Goal: Transaction & Acquisition: Purchase product/service

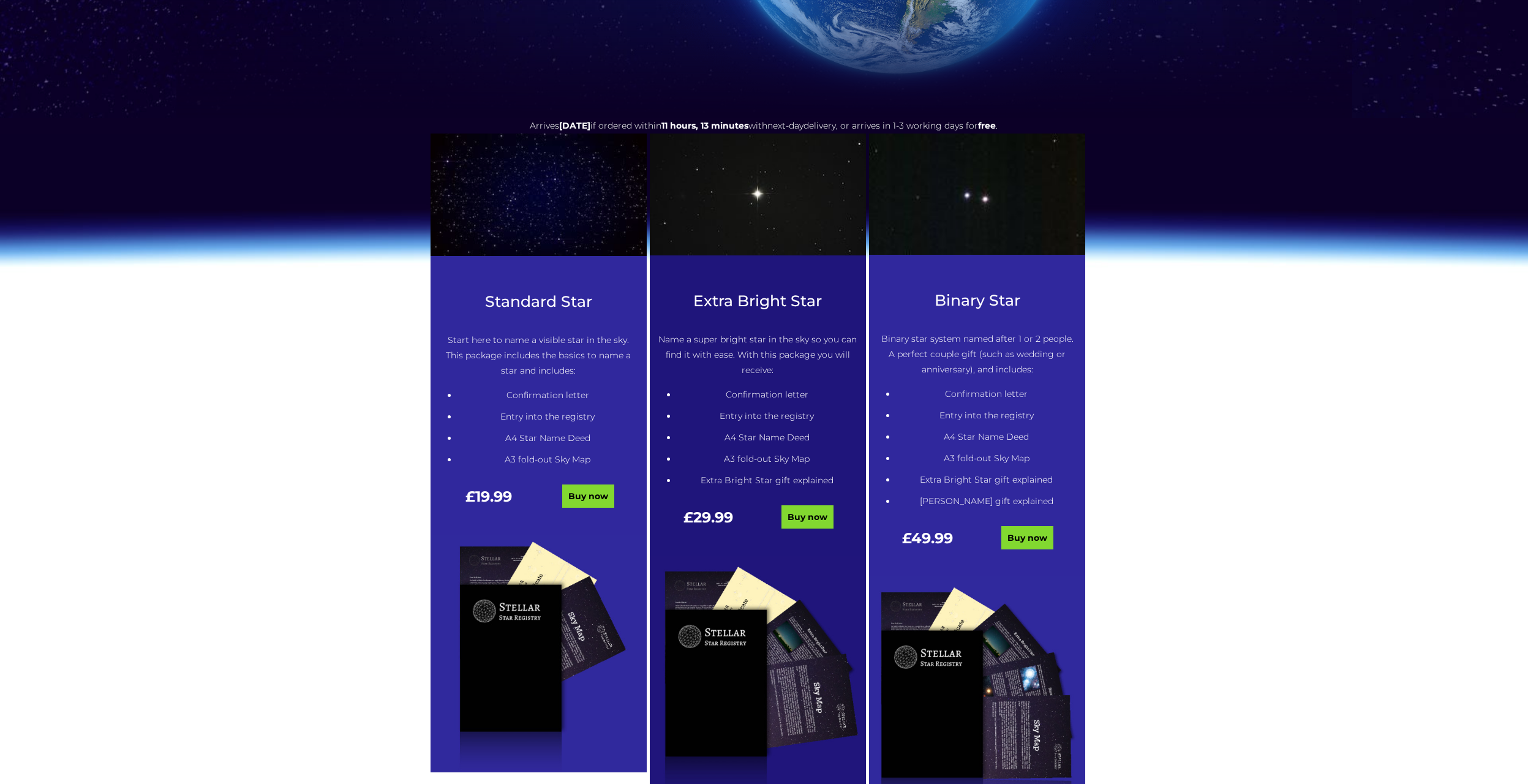
scroll to position [490, 0]
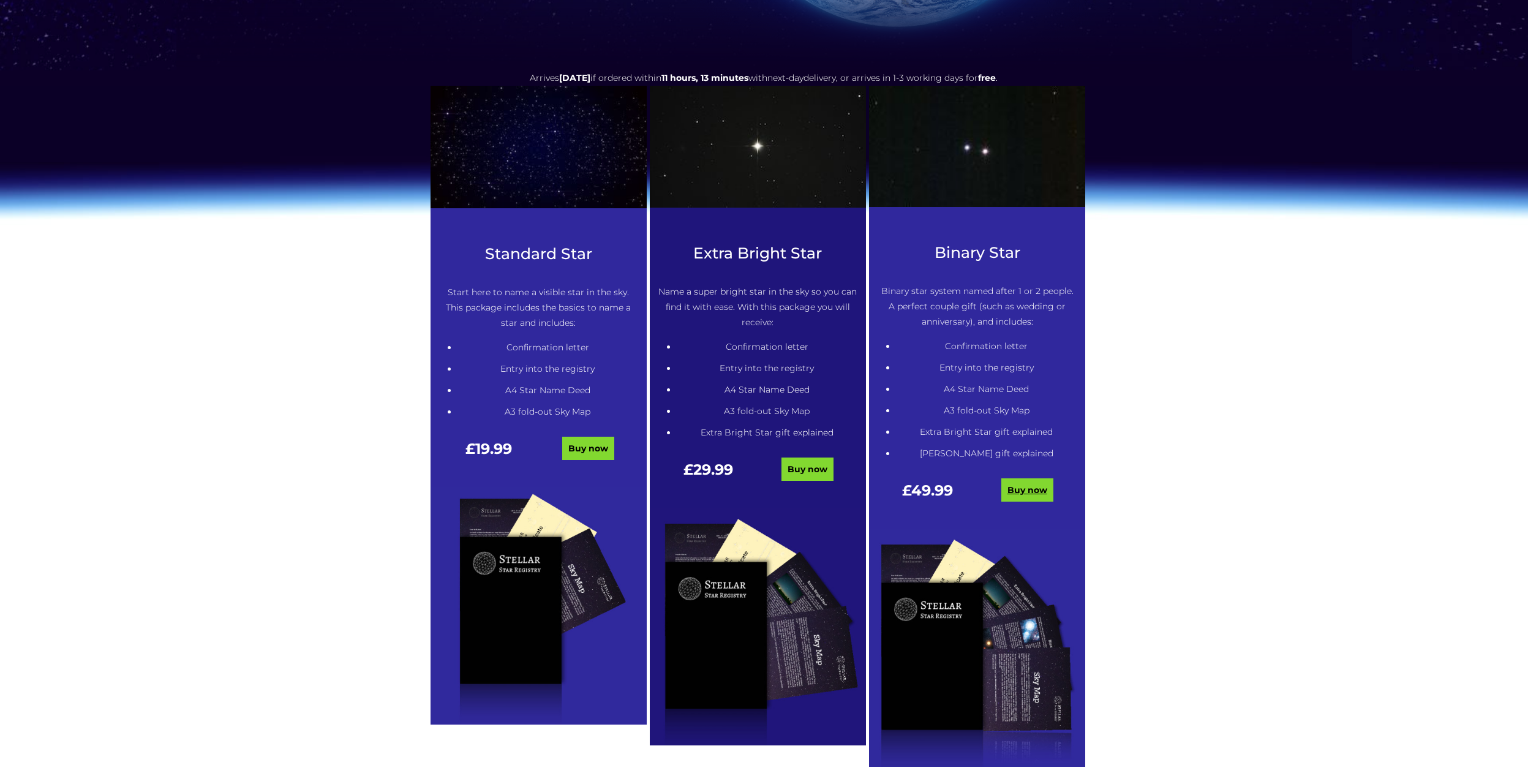
click at [1022, 485] on link "Buy now" at bounding box center [1027, 489] width 52 height 23
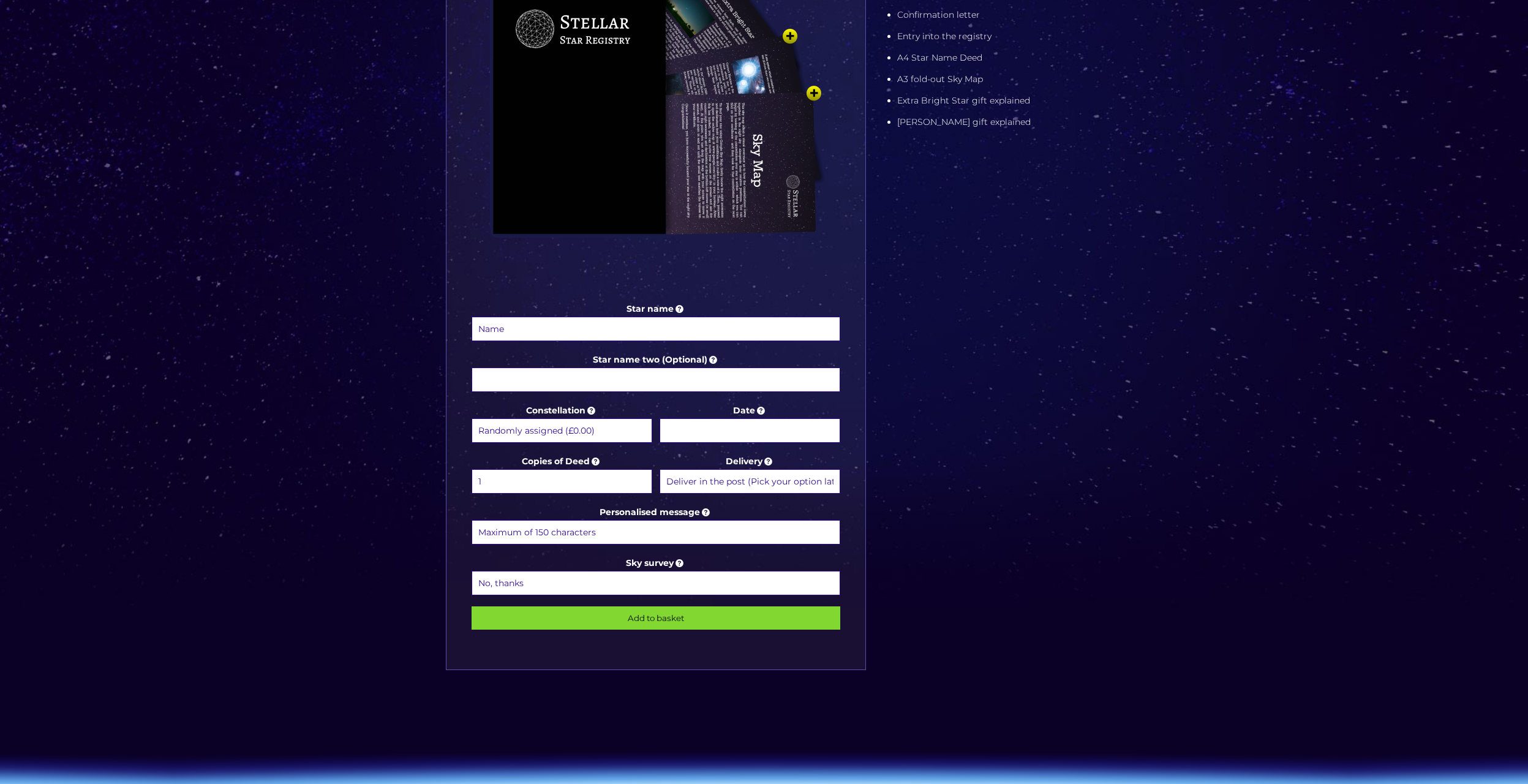
scroll to position [367, 0]
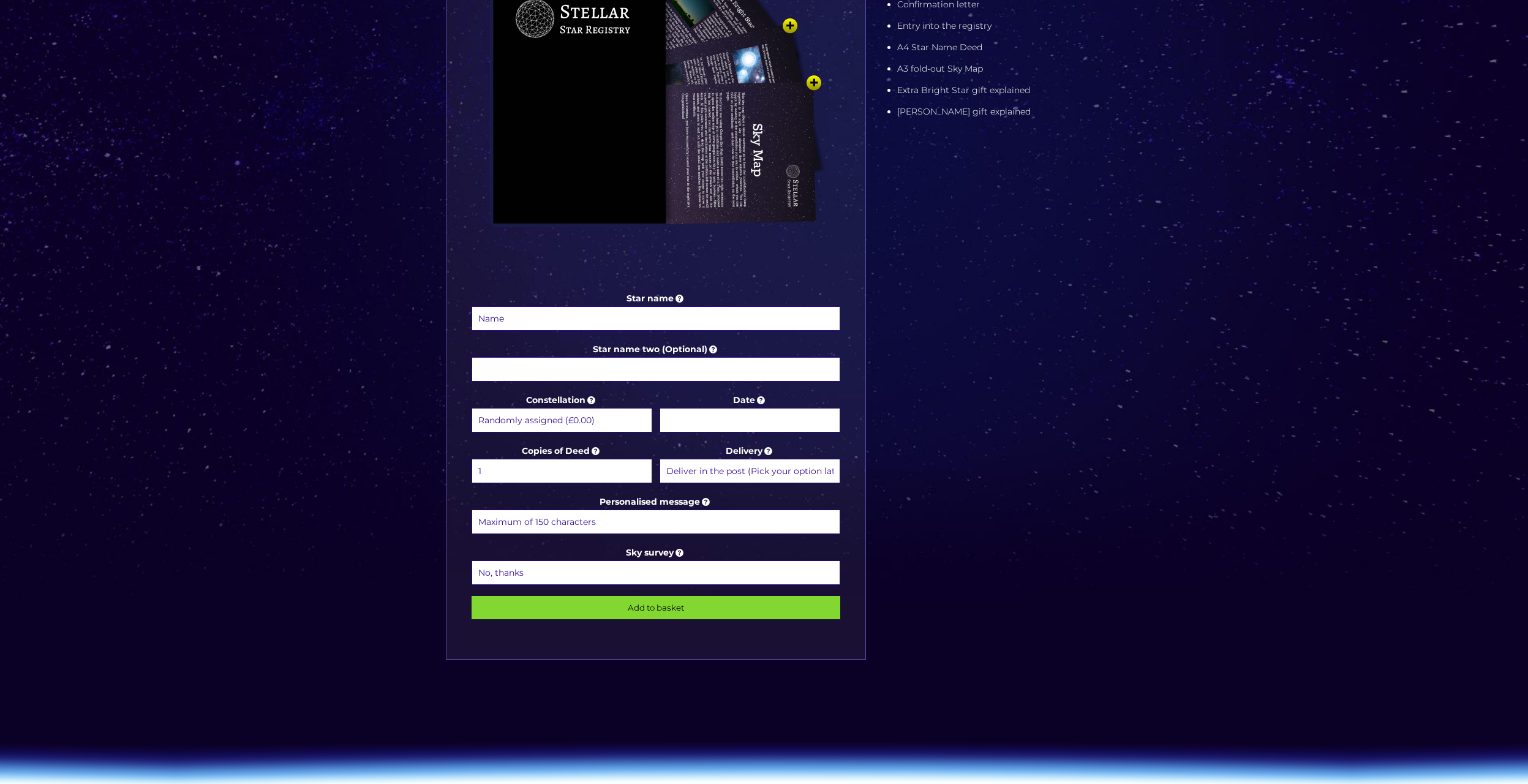
click at [577, 314] on input "Star name" at bounding box center [656, 318] width 369 height 24
click at [603, 415] on select "Randomly assigned (£0.00) Aquarius - 20 Jan - 18 Feb (+£9.99) Aries - 21 Mar - …" at bounding box center [562, 420] width 181 height 24
click at [861, 369] on div "Star name Star name two (Optional) Constellation Randomly assigned (£0.00) Aqua…" at bounding box center [655, 255] width 419 height 809
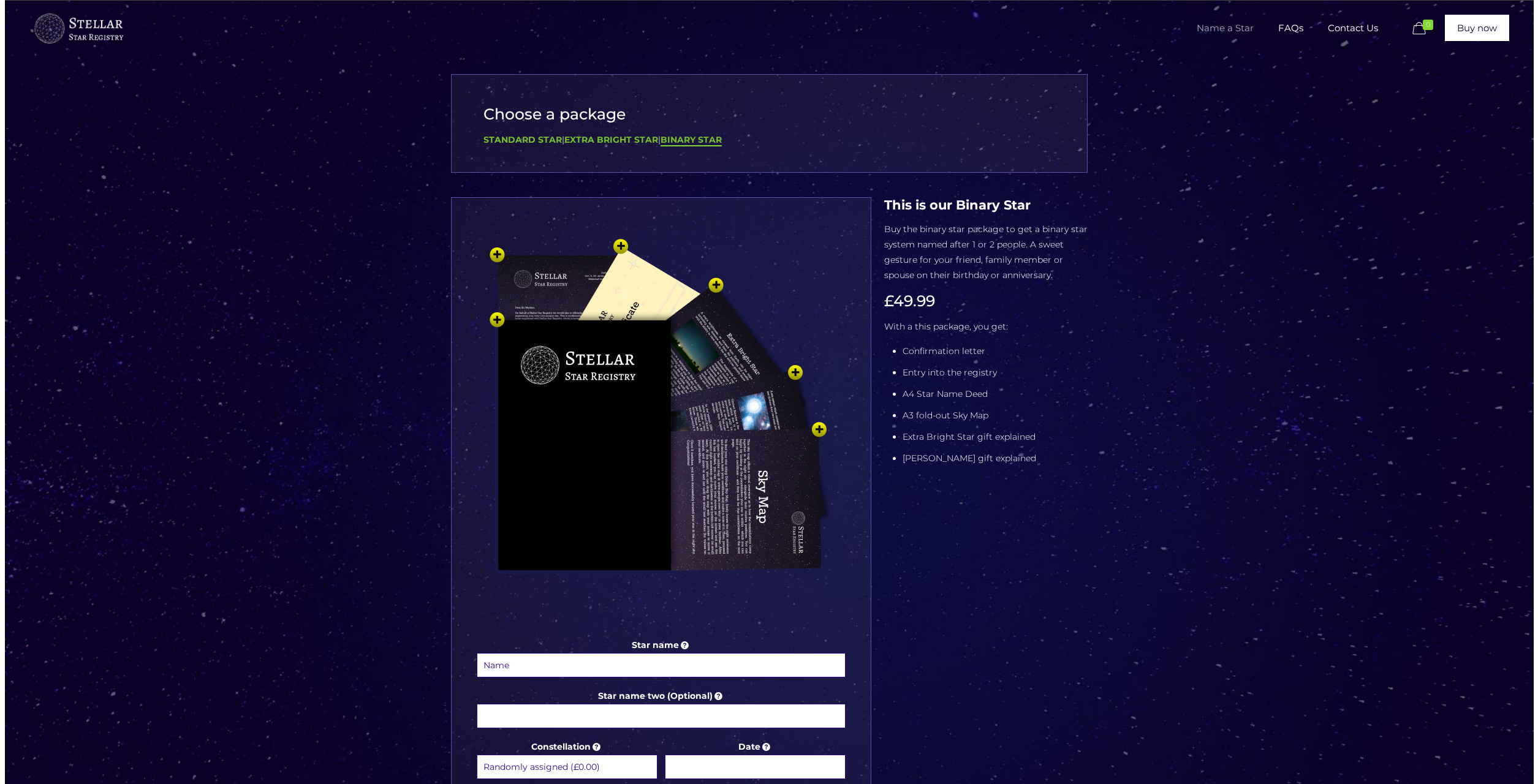
scroll to position [0, 0]
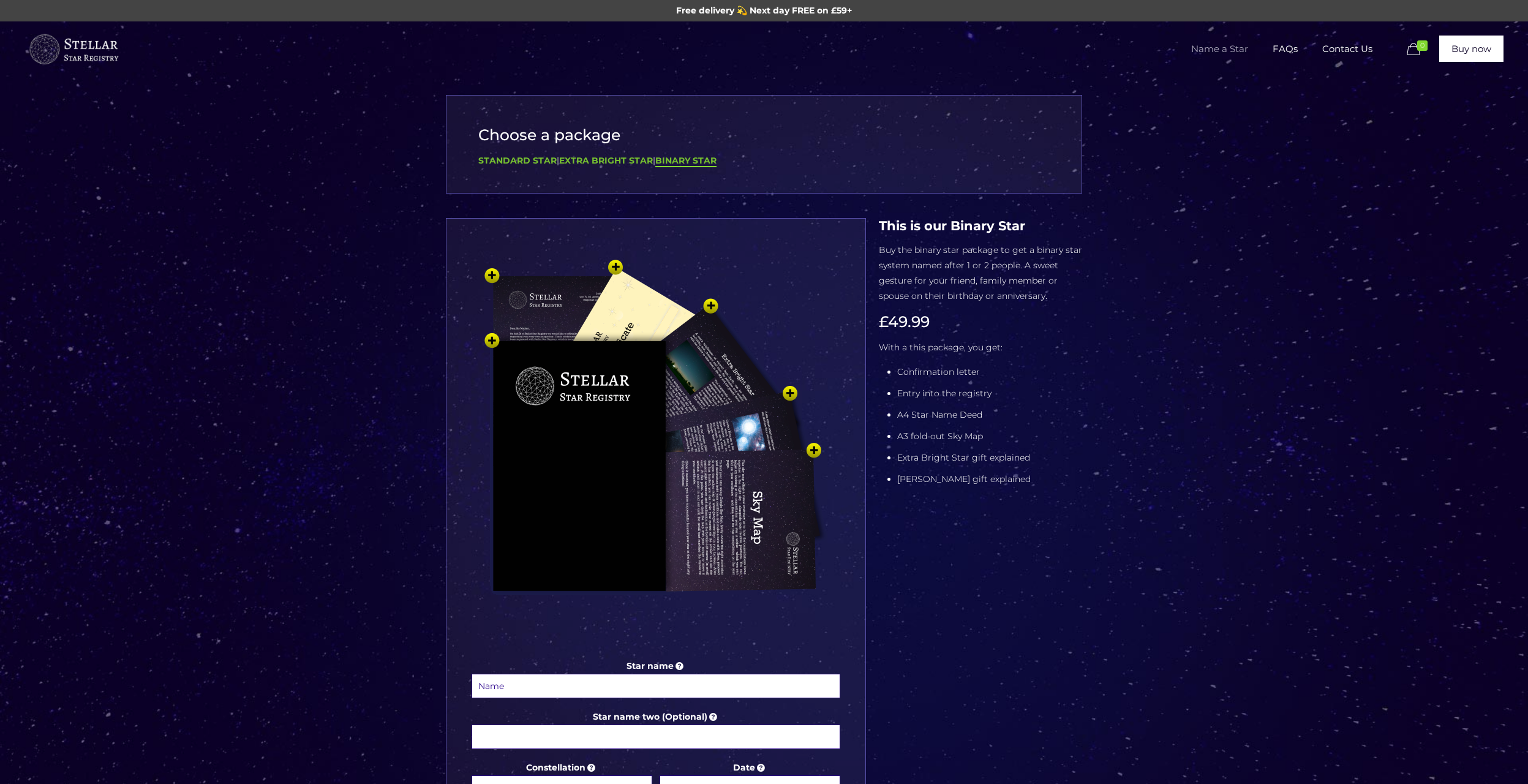
click at [721, 353] on img at bounding box center [656, 451] width 367 height 404
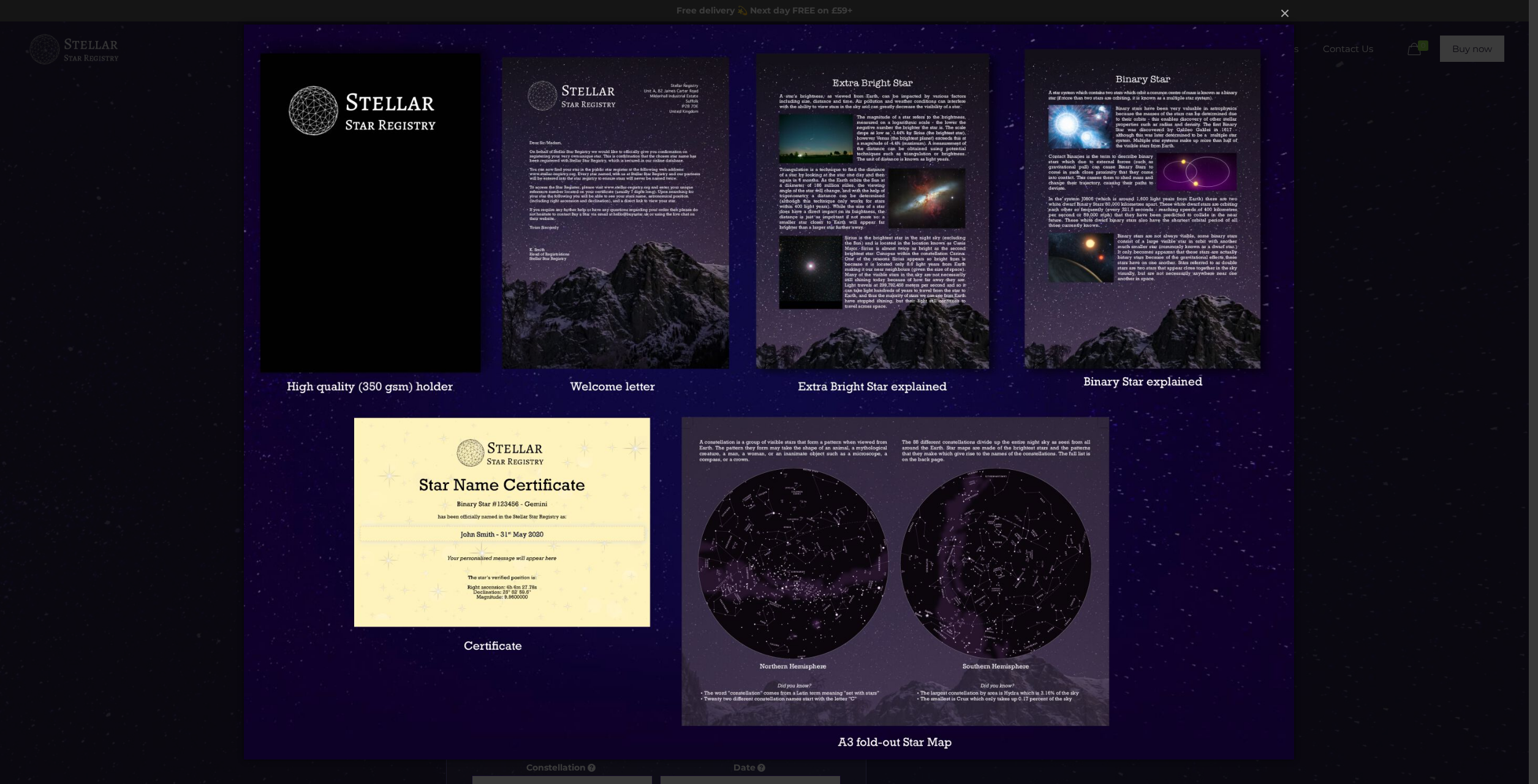
click at [836, 218] on img at bounding box center [769, 392] width 1050 height 784
click at [830, 125] on img at bounding box center [769, 392] width 1050 height 784
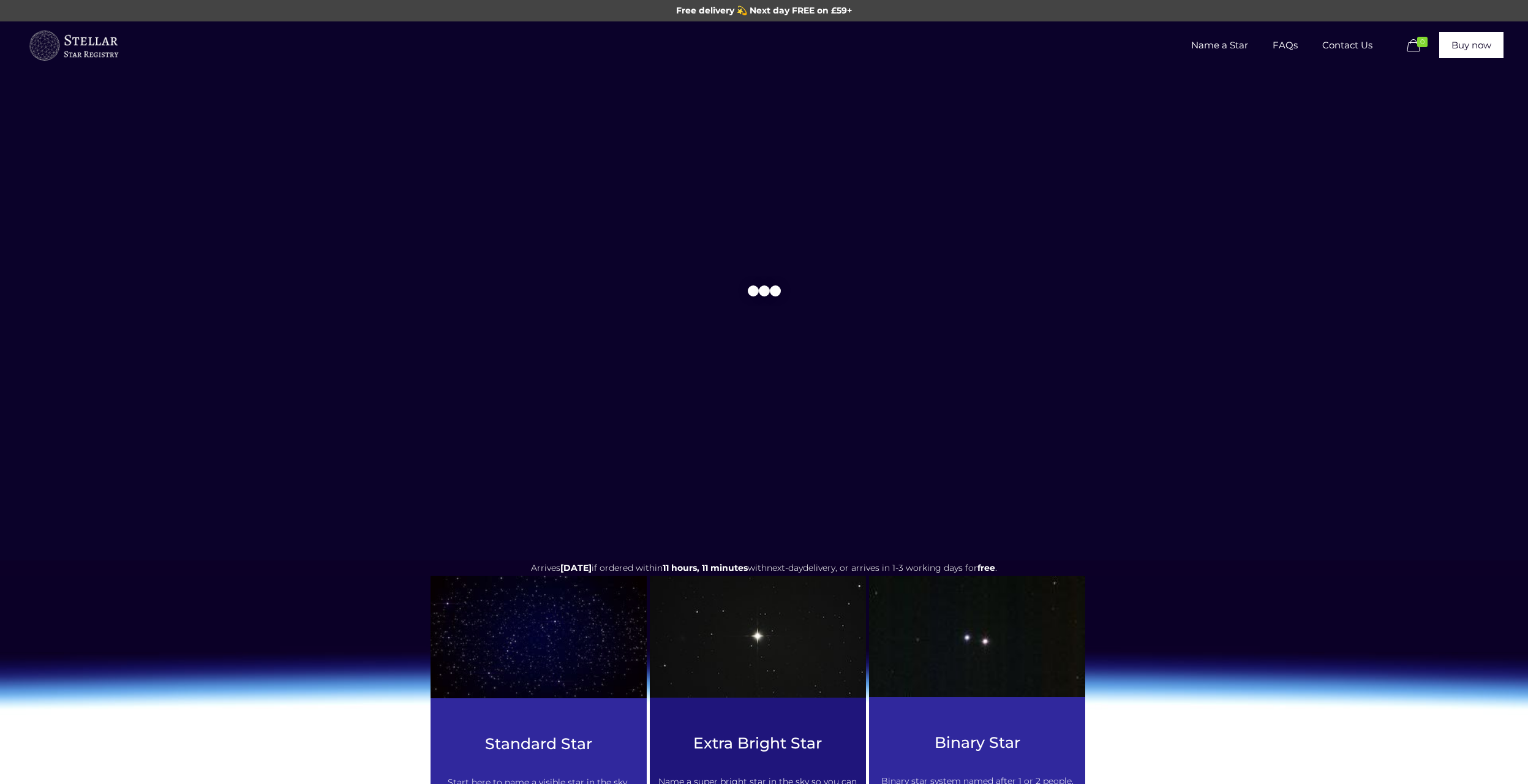
scroll to position [490, 0]
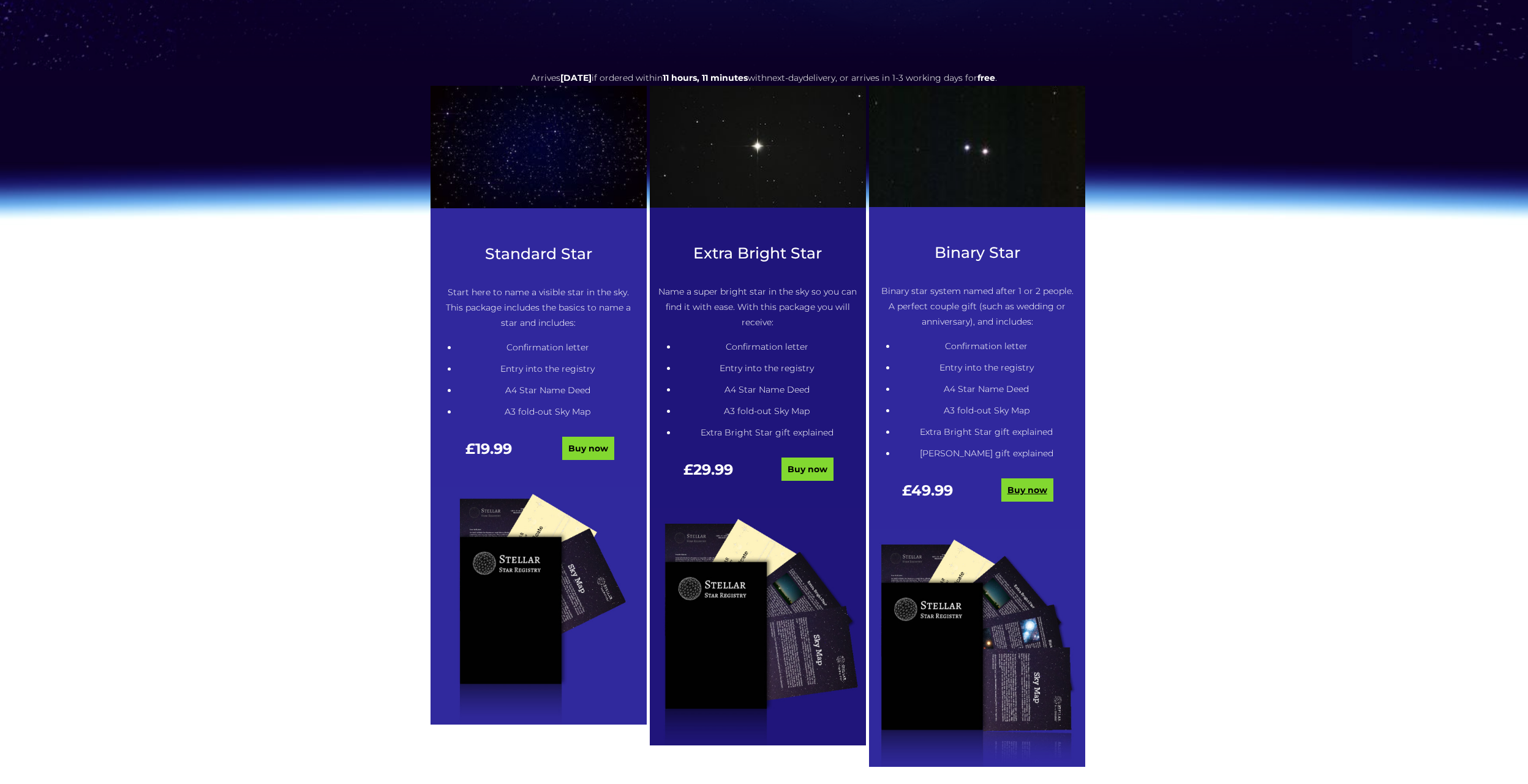
click at [1011, 481] on link "Buy now" at bounding box center [1027, 489] width 52 height 23
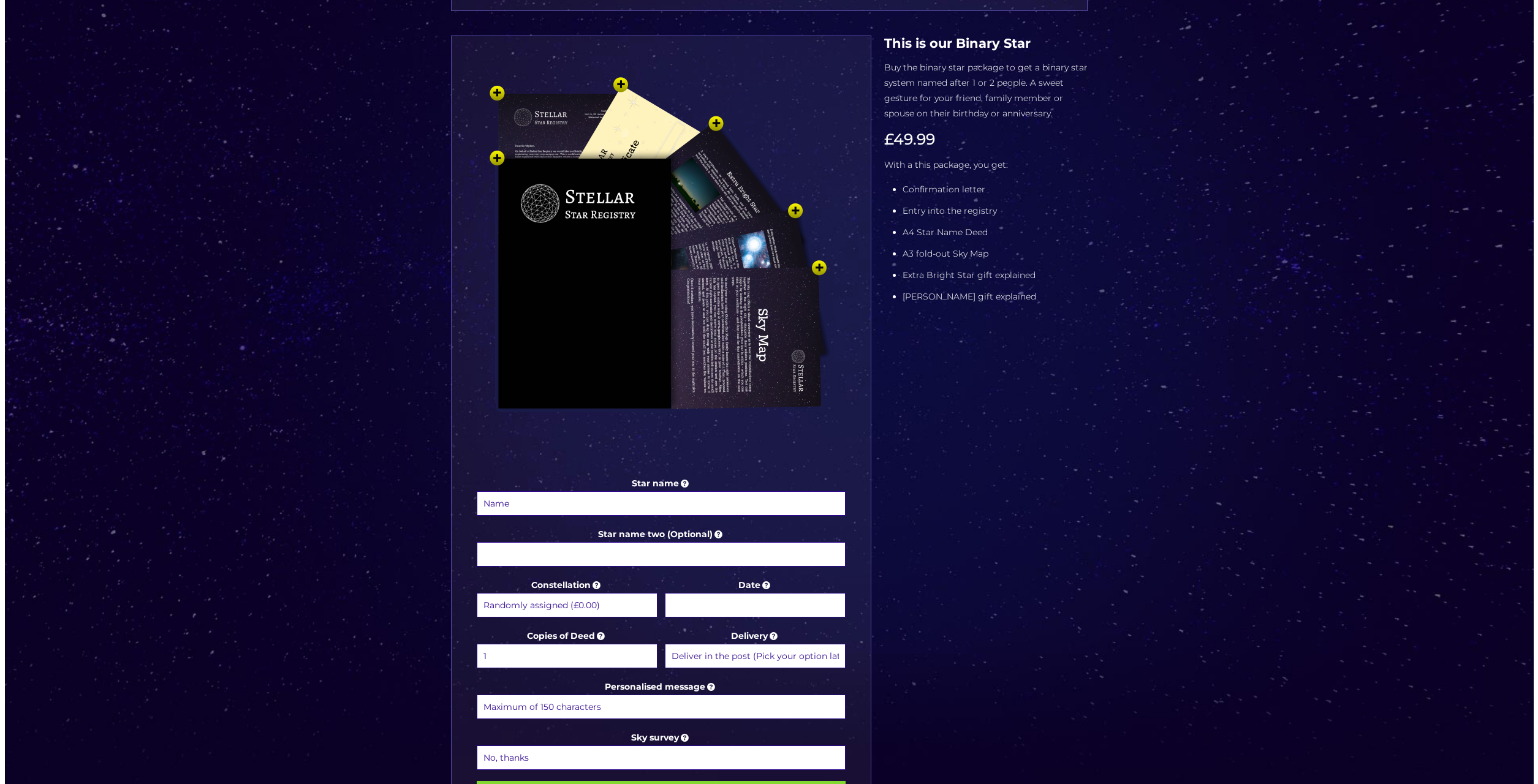
scroll to position [184, 0]
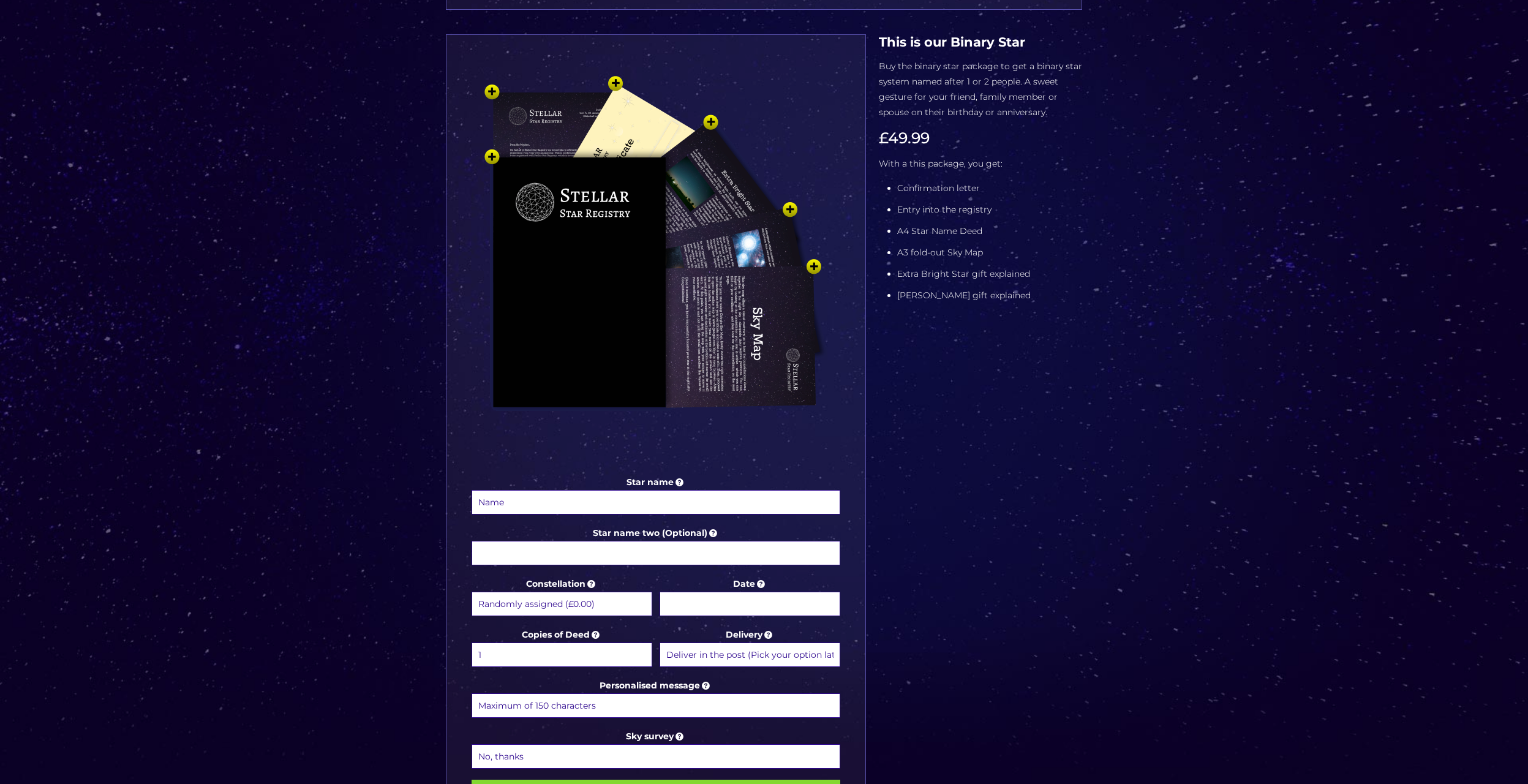
click at [608, 116] on img at bounding box center [656, 268] width 367 height 404
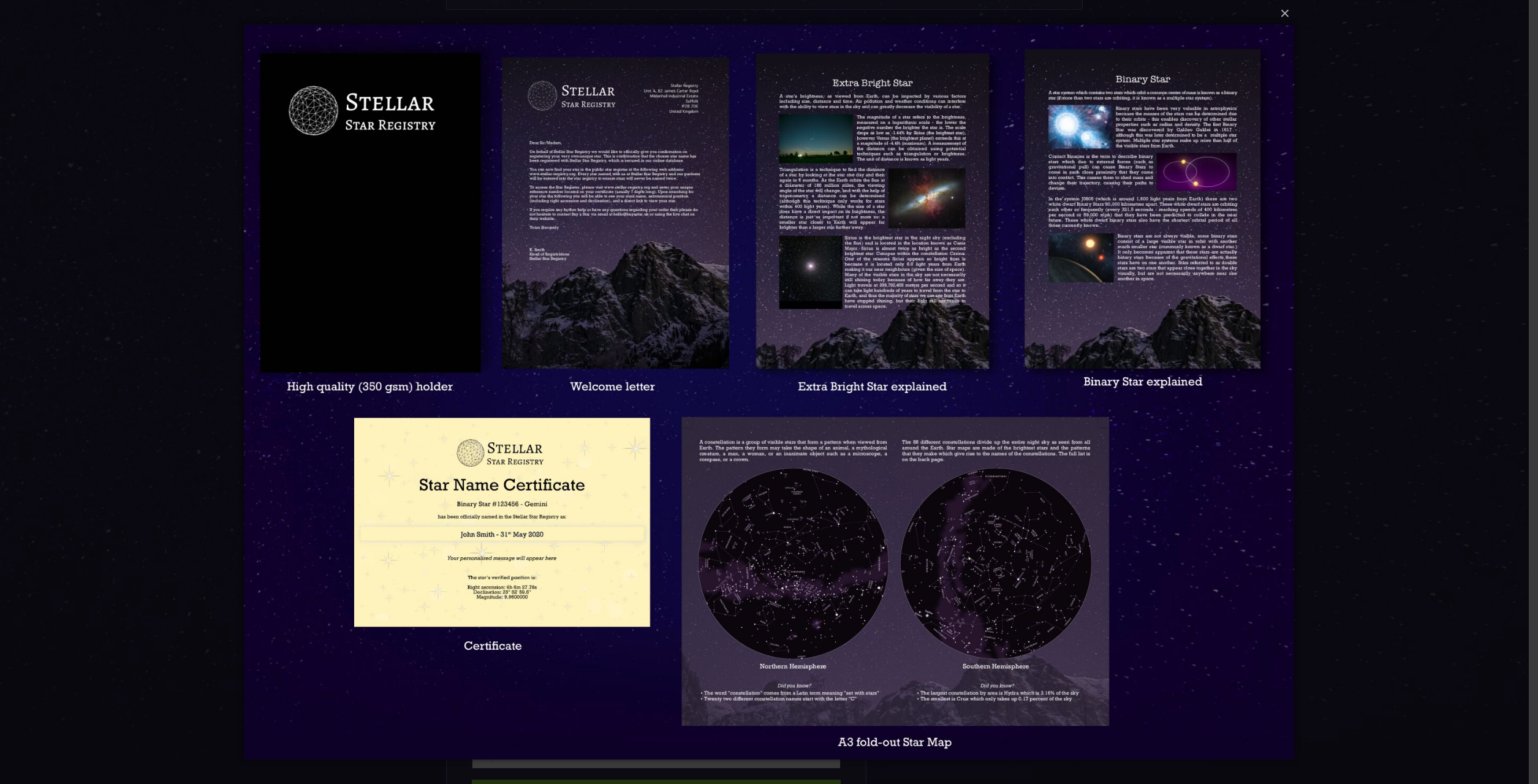
click at [549, 617] on img at bounding box center [769, 392] width 1050 height 784
click at [540, 551] on img at bounding box center [769, 392] width 1050 height 784
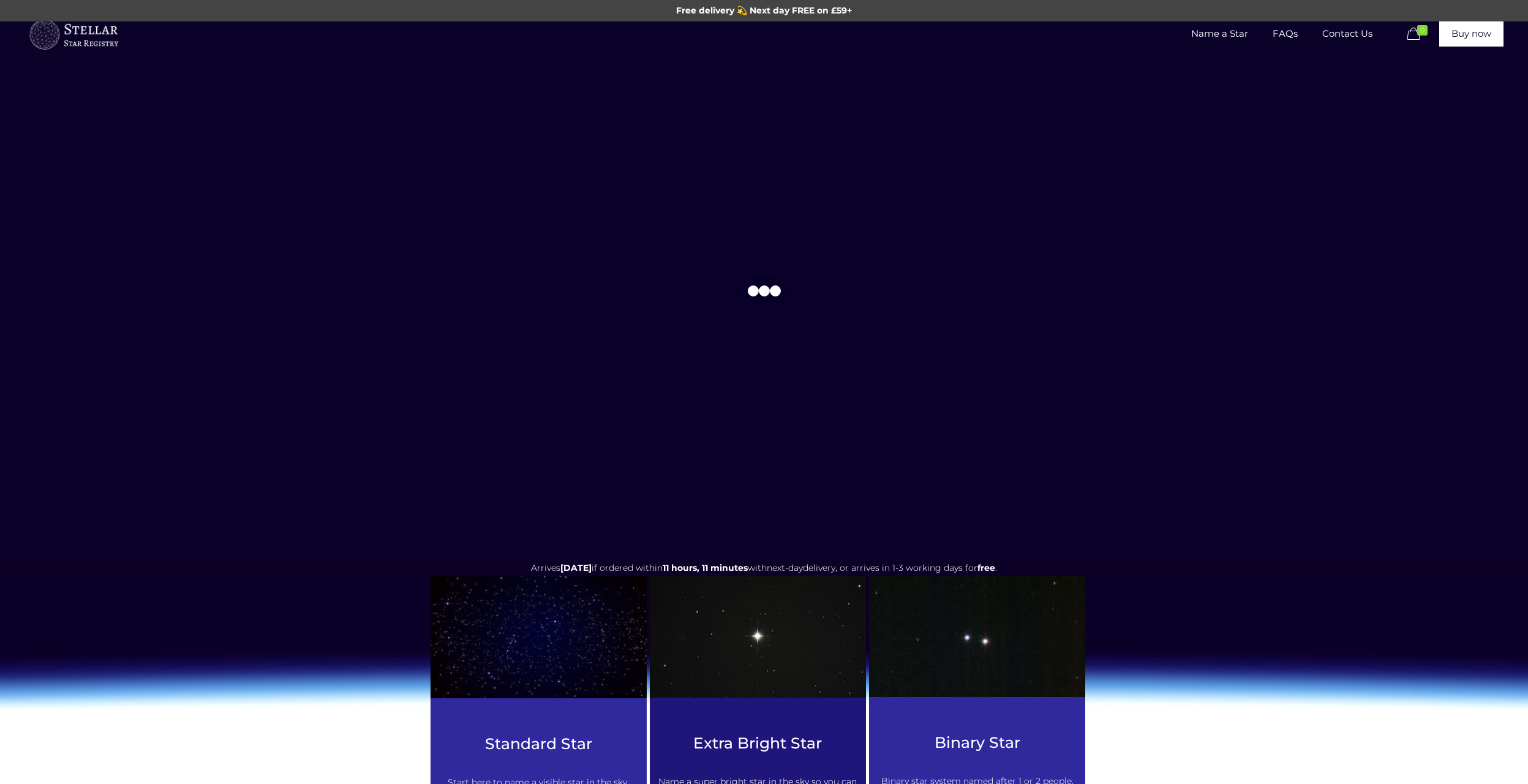
scroll to position [490, 0]
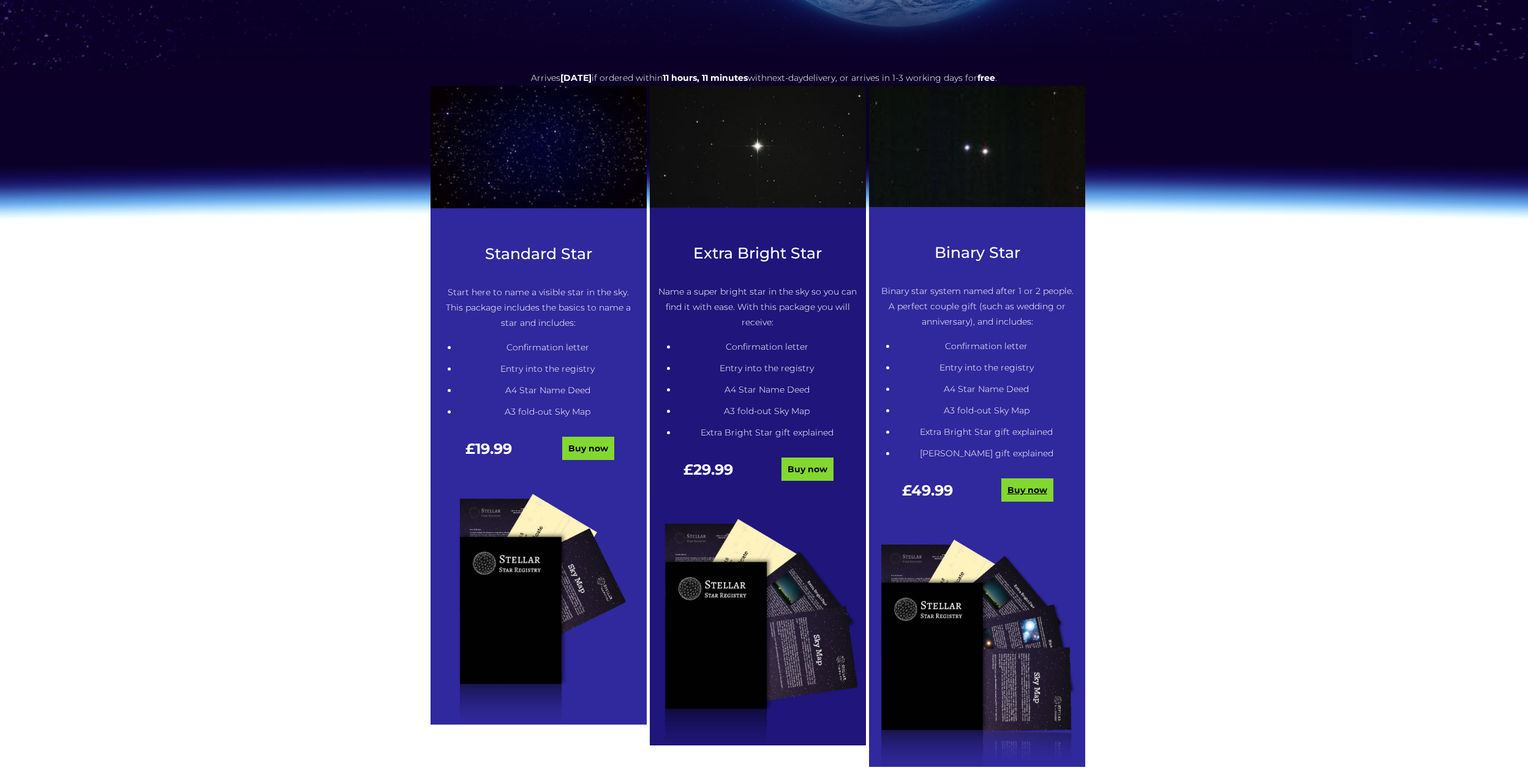
click at [1022, 486] on link "Buy now" at bounding box center [1027, 489] width 52 height 23
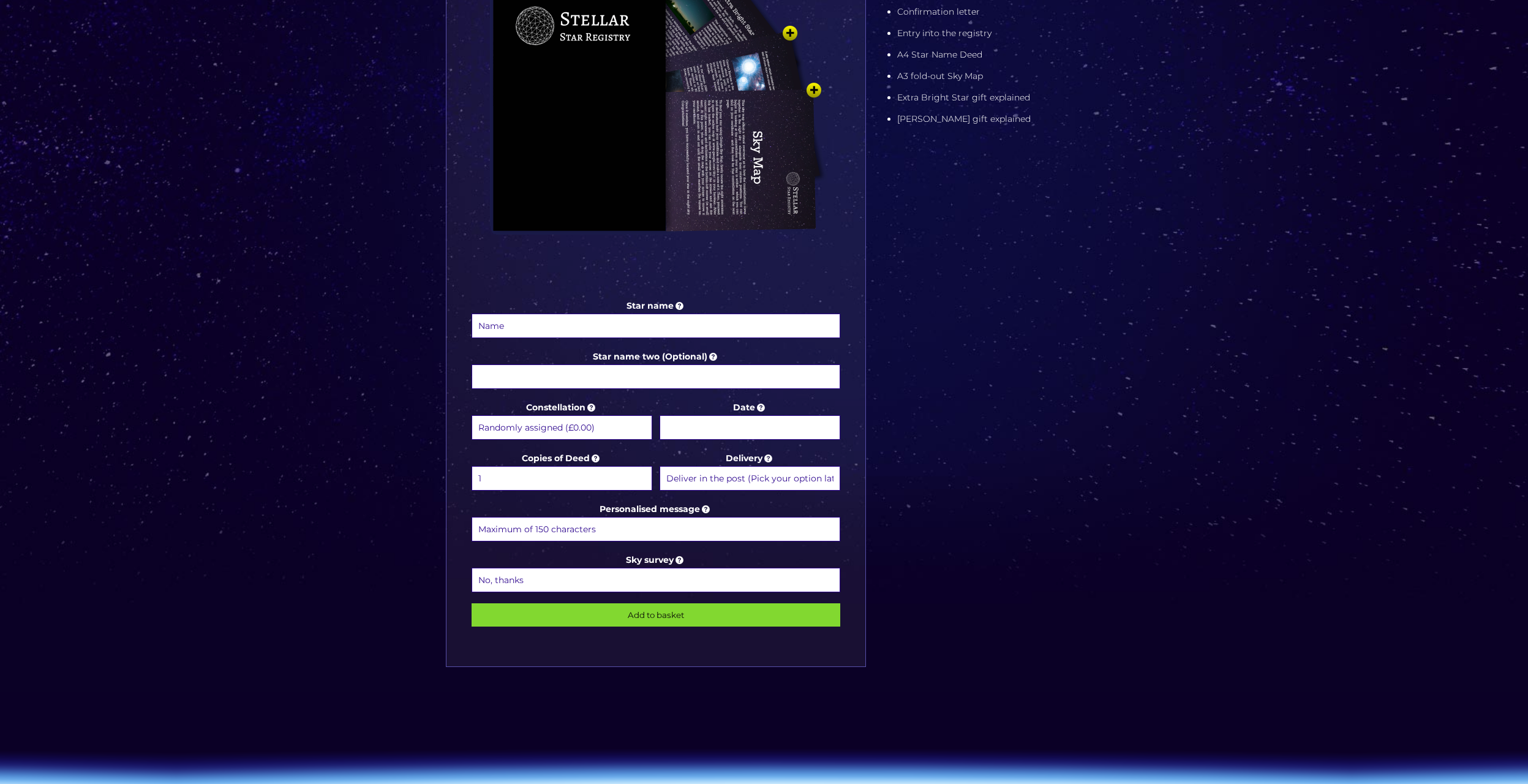
scroll to position [367, 0]
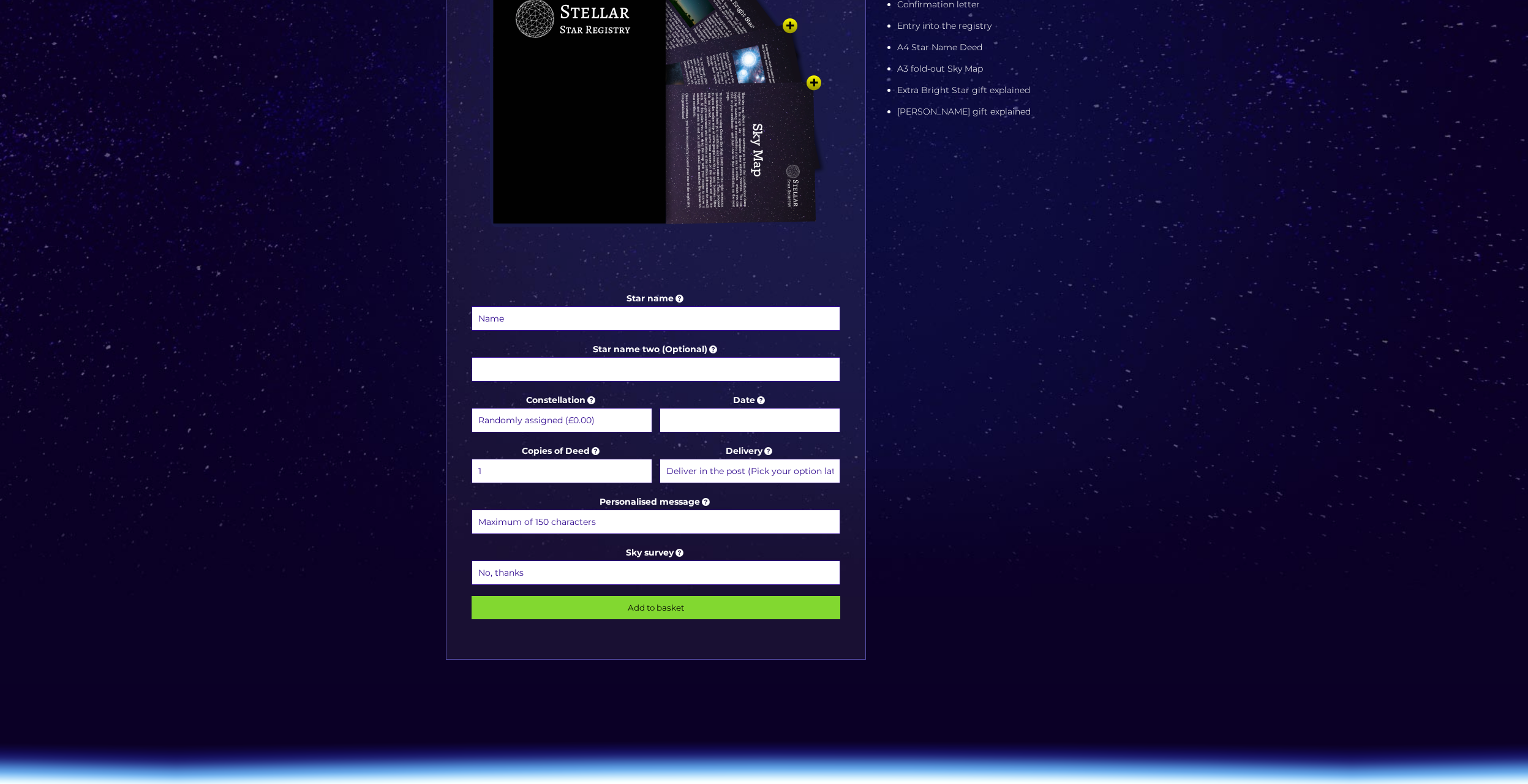
click at [663, 569] on select "No, thanks 1 (+£6.99) 2 (+£11.99) 3 (+£16.99) 4 (+£21.99) 5 (+£26.99) 6 (+£31.9…" at bounding box center [656, 573] width 369 height 24
drag, startPoint x: 663, startPoint y: 569, endPoint x: 667, endPoint y: 561, distance: 8.9
click at [663, 569] on select "No, thanks 1 (+£6.99) 2 (+£11.99) 3 (+£16.99) 4 (+£21.99) 5 (+£26.99) 6 (+£31.9…" at bounding box center [656, 573] width 369 height 24
click at [681, 552] on icon at bounding box center [680, 552] width 13 height 11
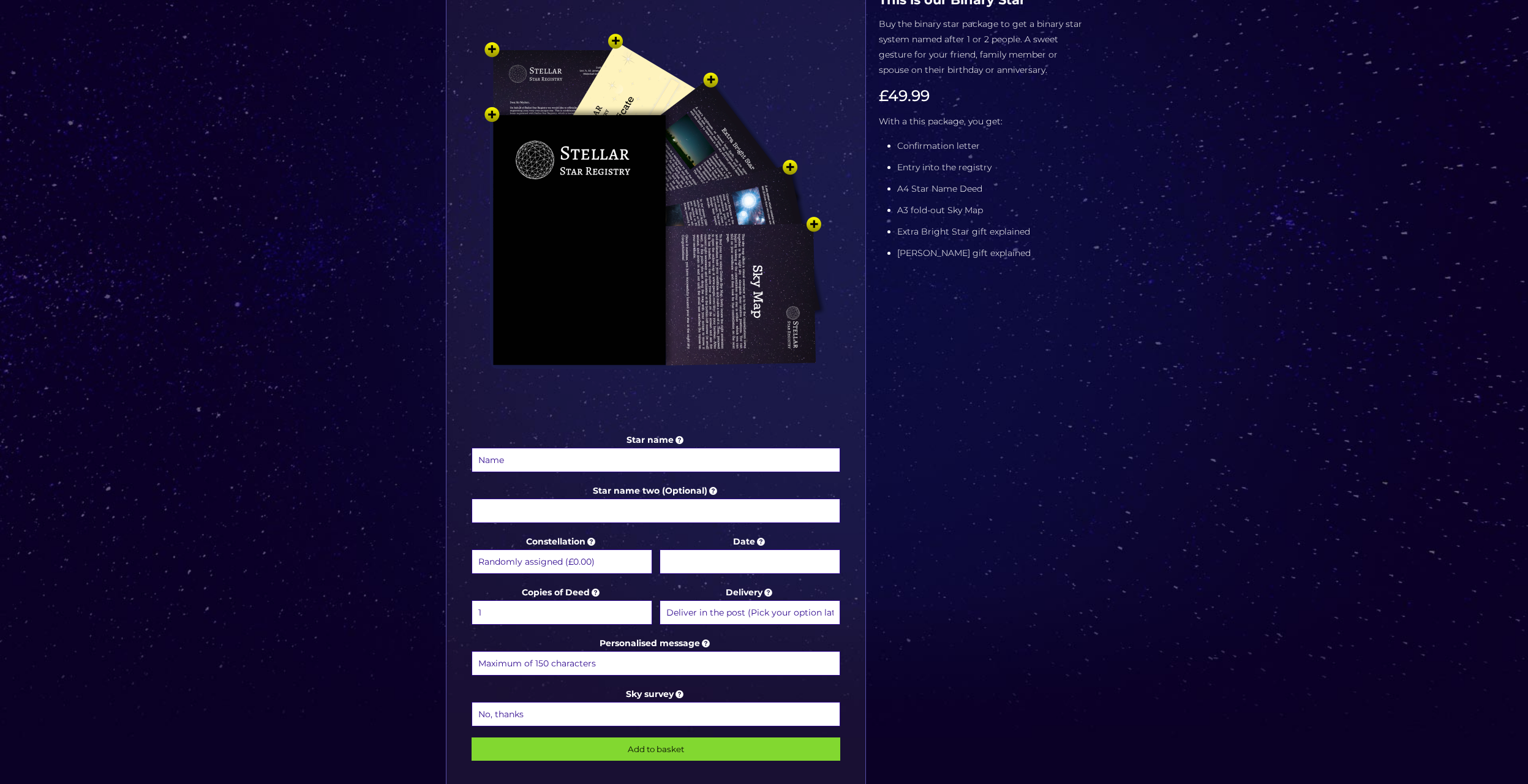
scroll to position [306, 0]
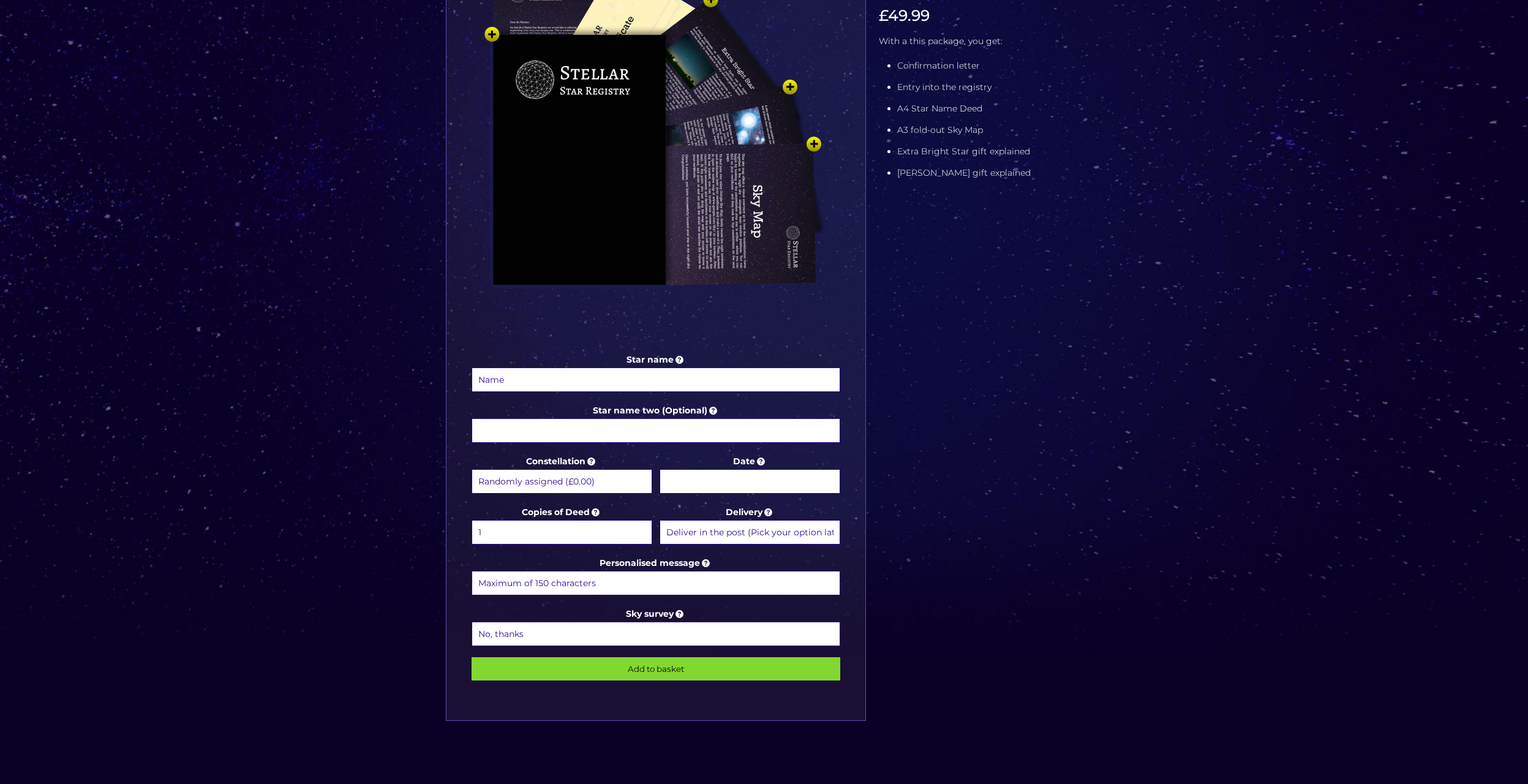
click at [609, 23] on img at bounding box center [656, 145] width 367 height 404
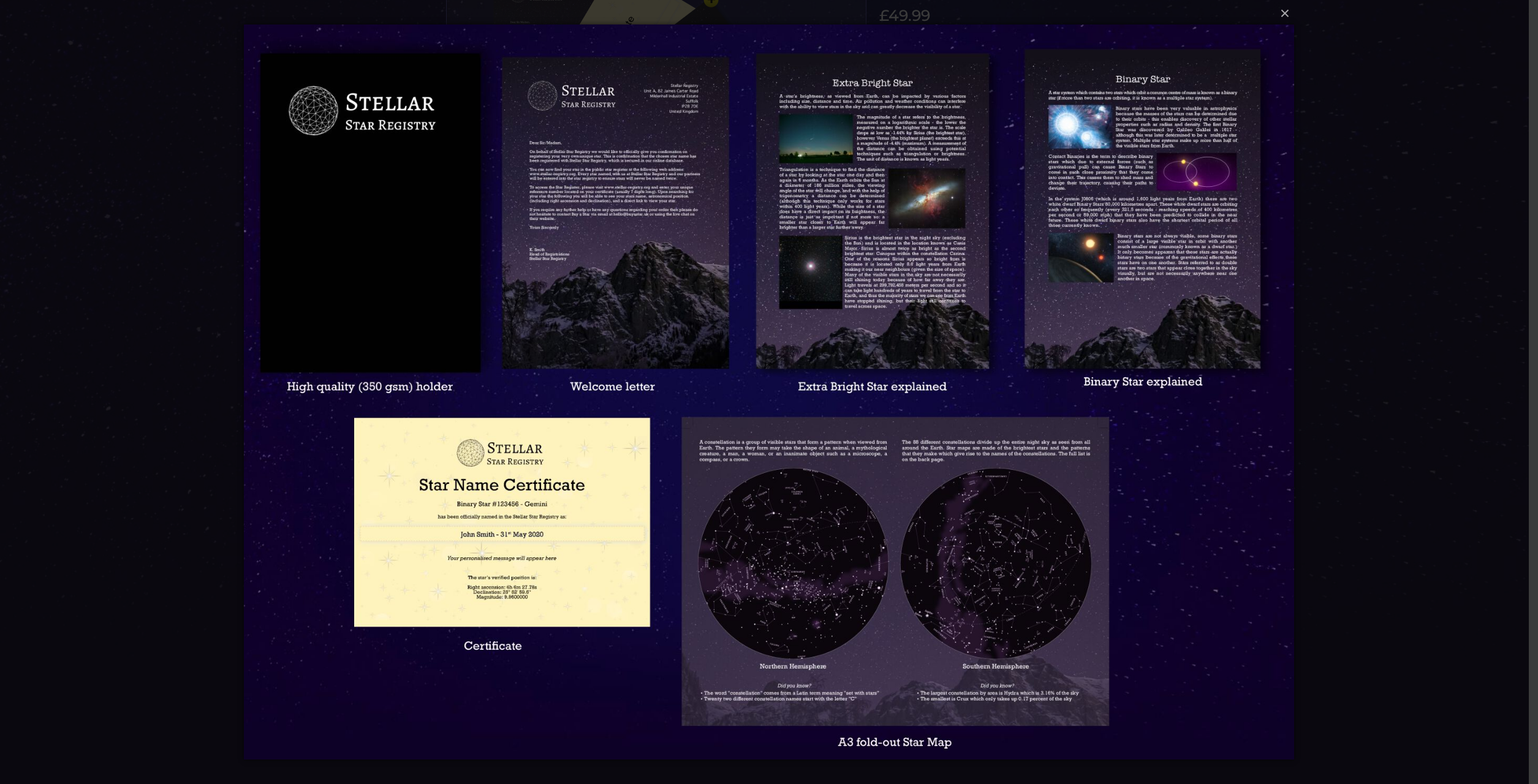
click at [185, 454] on div "× Loading..." at bounding box center [769, 392] width 1538 height 784
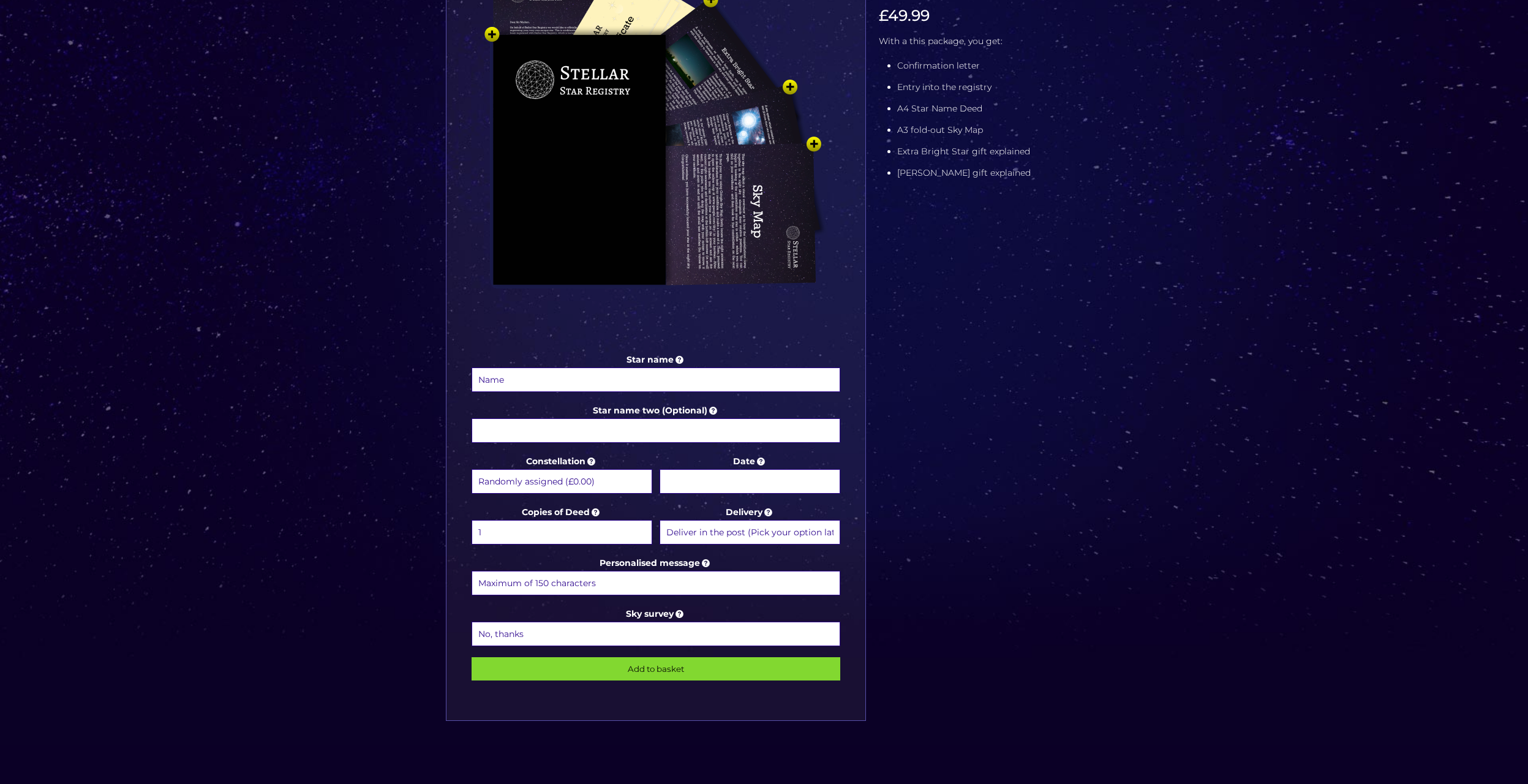
click at [613, 374] on input "Star name" at bounding box center [656, 379] width 369 height 24
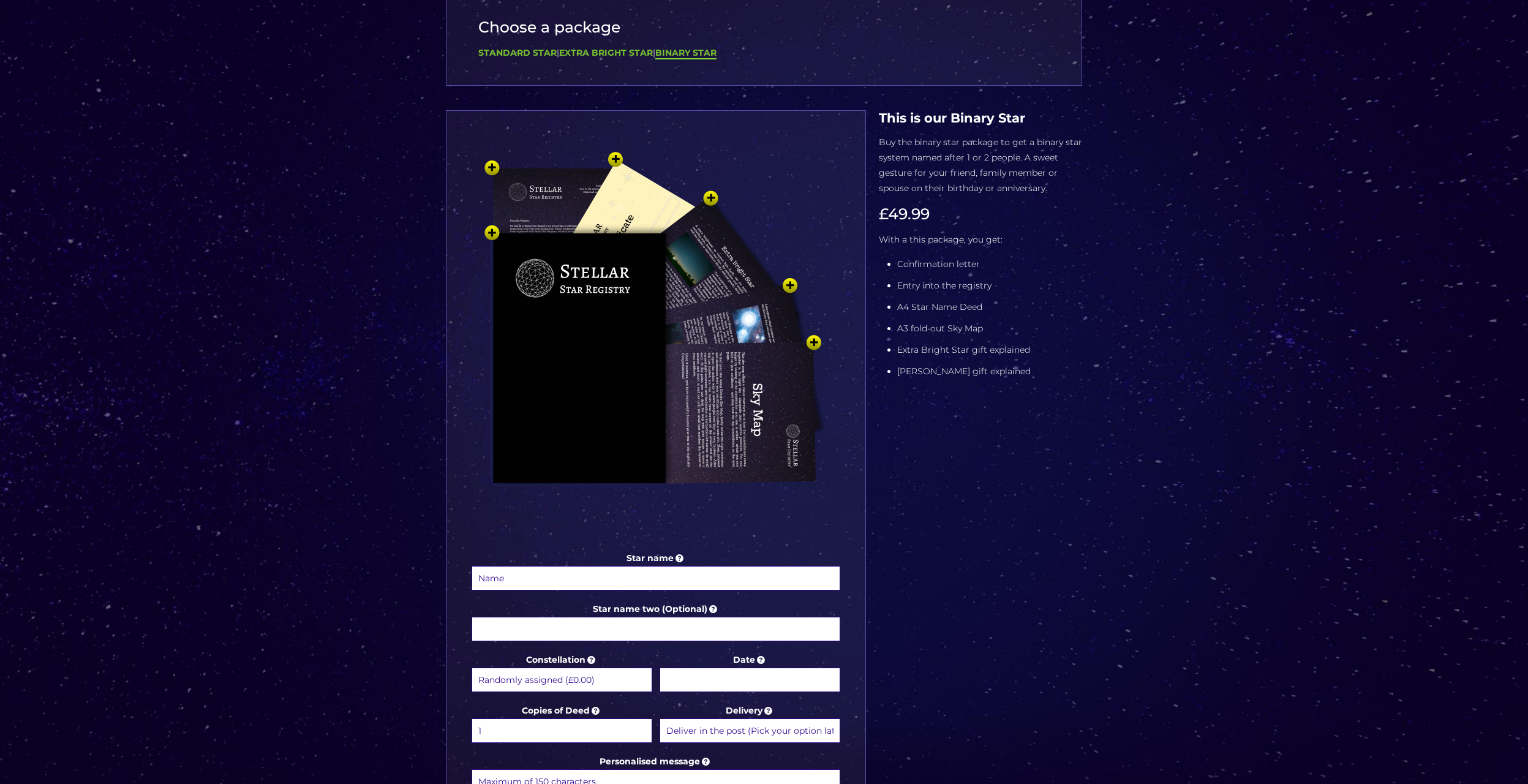
scroll to position [61, 0]
